Goal: Find specific page/section: Find specific page/section

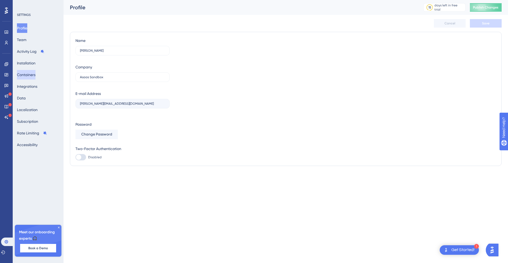
click at [35, 73] on button "Containers" at bounding box center [26, 75] width 19 height 10
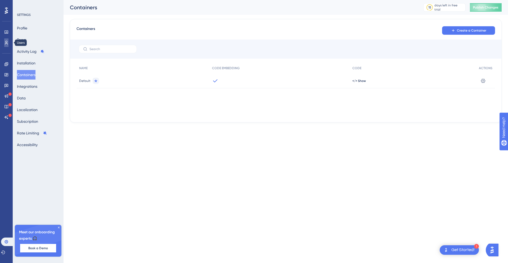
click at [8, 42] on link at bounding box center [6, 42] width 4 height 8
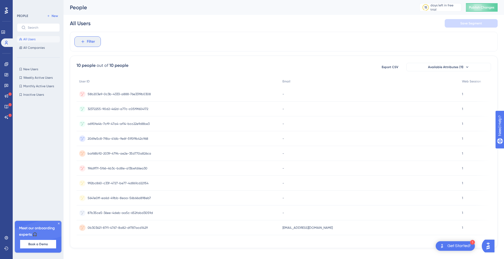
click at [98, 41] on button "Filter" at bounding box center [87, 41] width 26 height 11
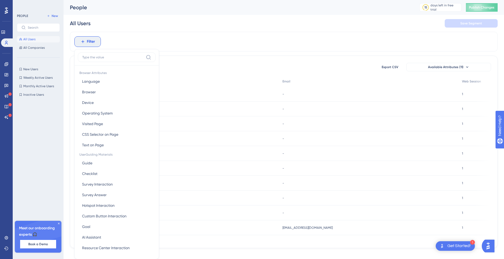
scroll to position [25, 0]
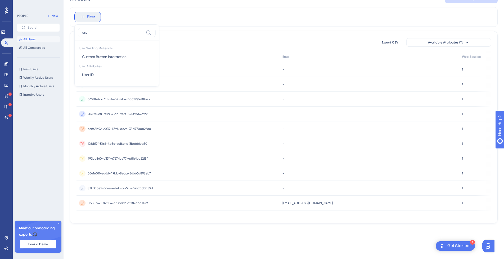
type input "user"
click at [92, 58] on span "User ID" at bounding box center [88, 57] width 12 height 6
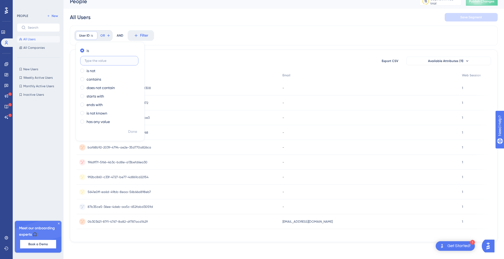
scroll to position [8, 0]
paste input "f23e497a-58f3-47be-9cc8-df3dbf6b579f"
type input "f23e497a-58f3-47be-9cc8-df3dbf6b579f"
click at [135, 131] on span "Done" at bounding box center [132, 131] width 9 height 6
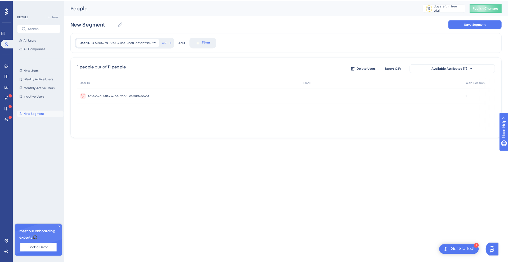
scroll to position [0, 0]
